Goal: Task Accomplishment & Management: Use online tool/utility

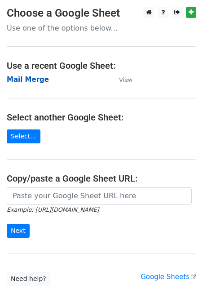
click at [39, 82] on strong "Mail Merge" at bounding box center [28, 80] width 42 height 8
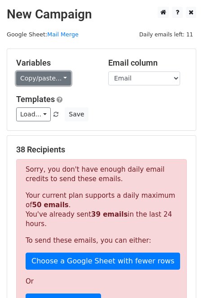
click at [55, 82] on link "Copy/paste..." at bounding box center [43, 78] width 55 height 14
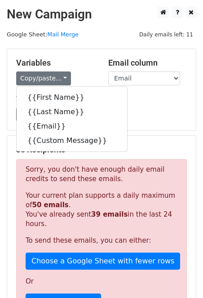
click at [160, 121] on div "Load... New Annual ROC Filings MSME II Change in the Communication FLA Return o…" at bounding box center [101, 114] width 184 height 14
